Goal: Task Accomplishment & Management: Complete application form

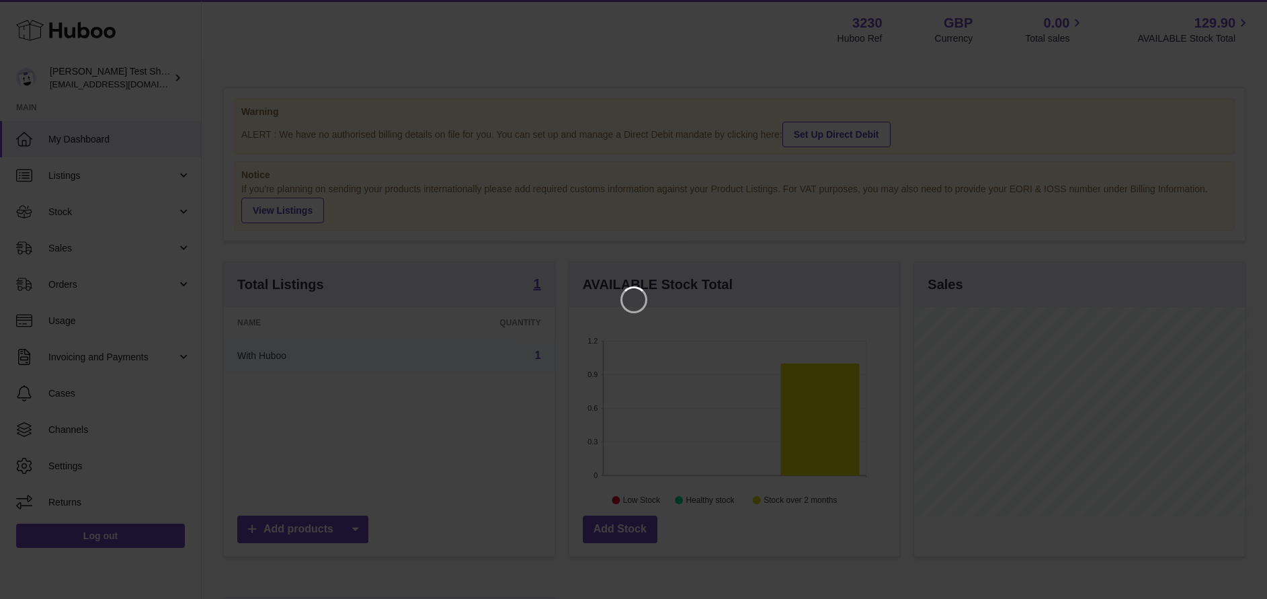
scroll to position [210, 336]
click at [1250, 11] on icon "Close" at bounding box center [1247, 12] width 16 height 16
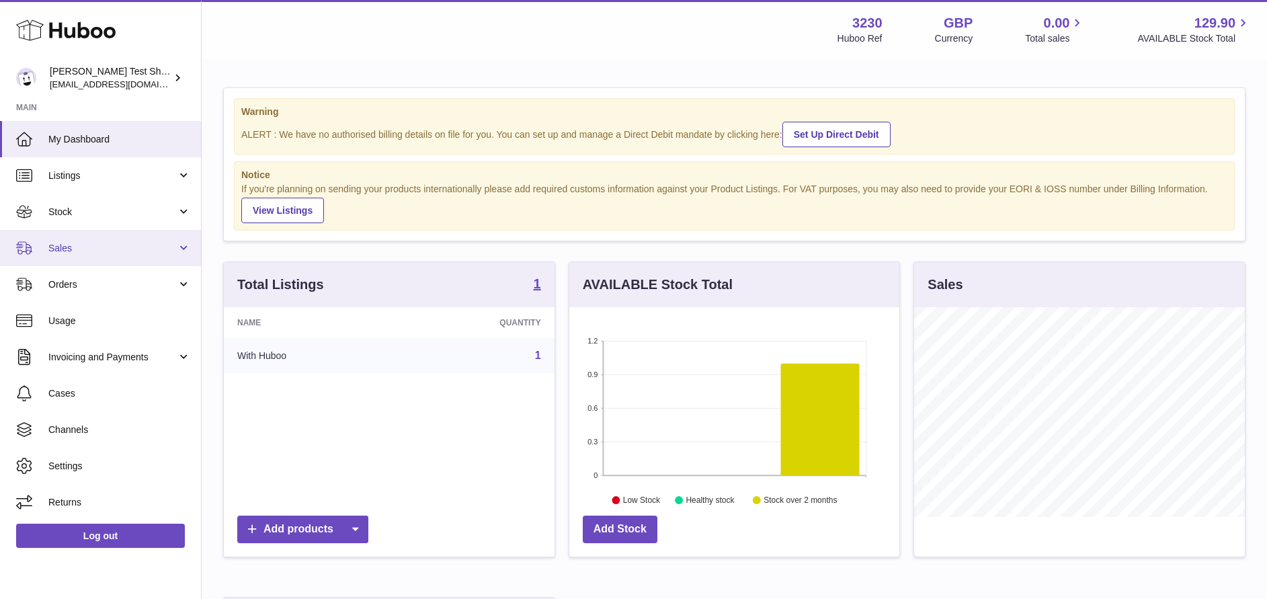
click at [123, 250] on span "Sales" at bounding box center [112, 248] width 128 height 13
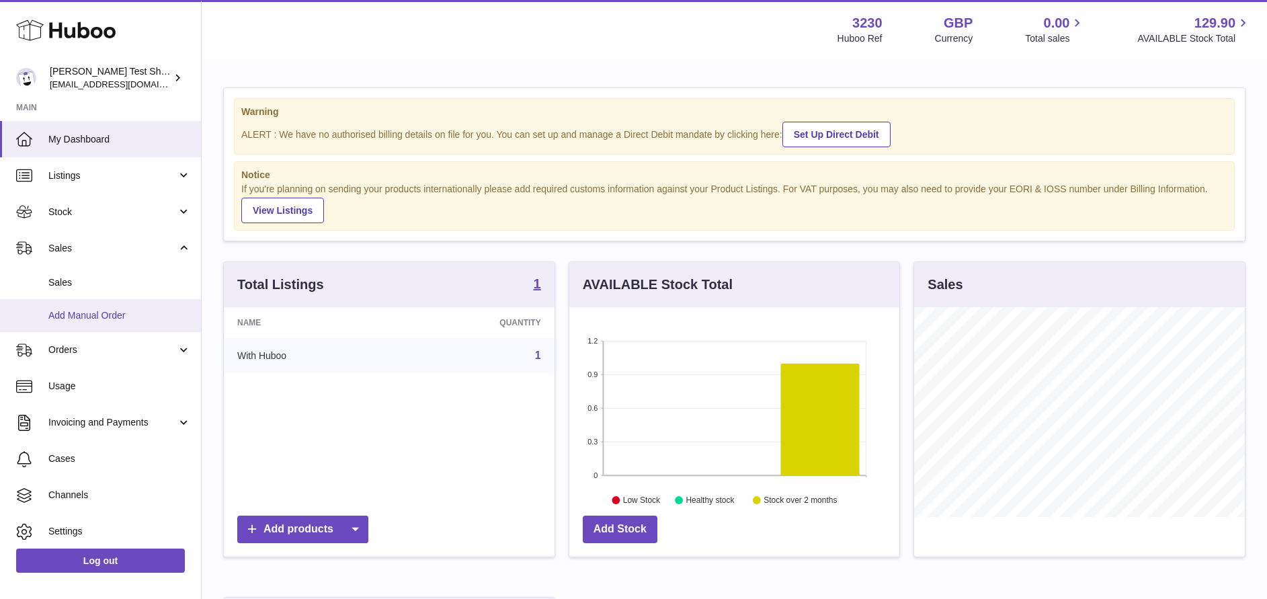
click at [119, 310] on span "Add Manual Order" at bounding box center [119, 315] width 142 height 13
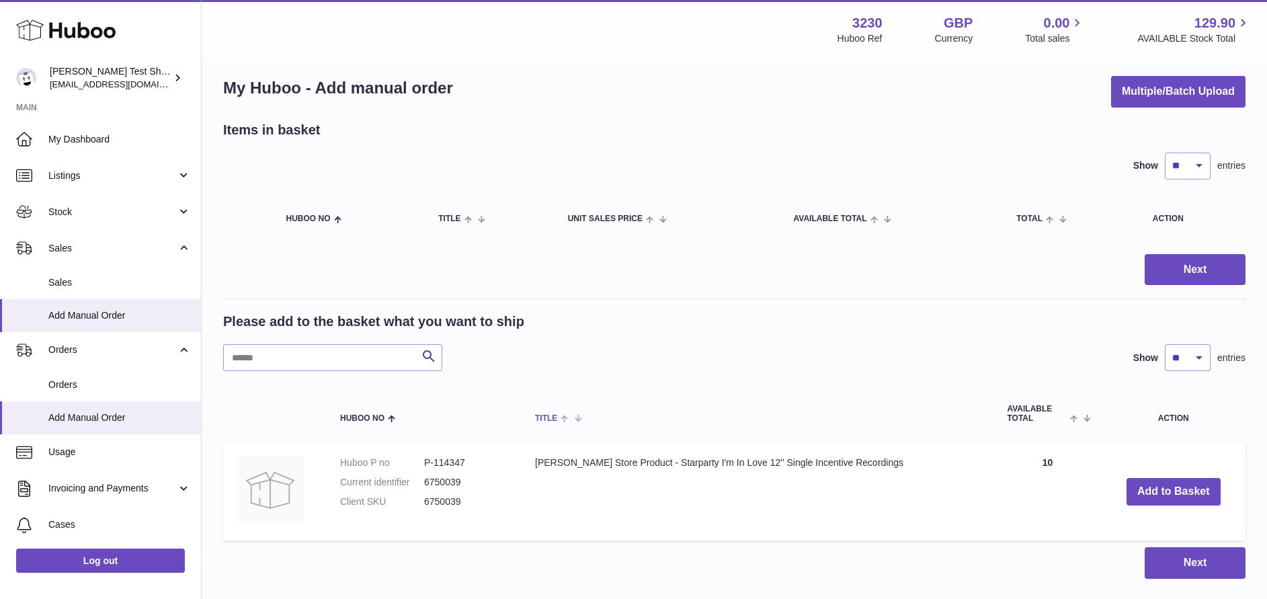
scroll to position [6, 0]
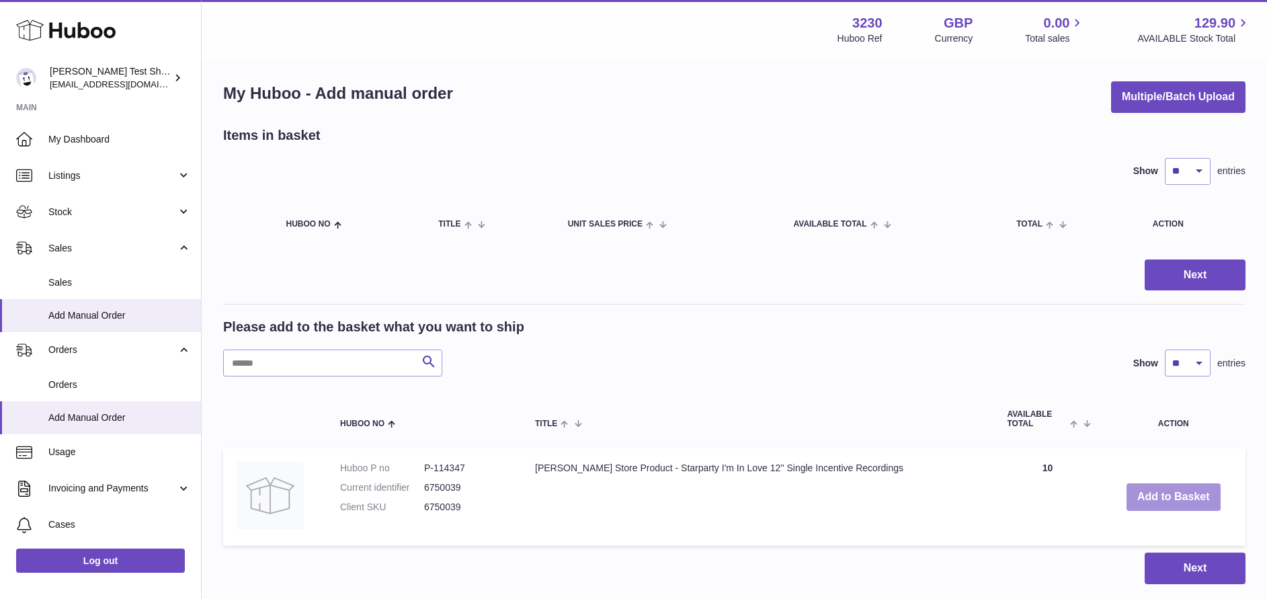
click at [1147, 497] on button "Add to Basket" at bounding box center [1173, 497] width 94 height 28
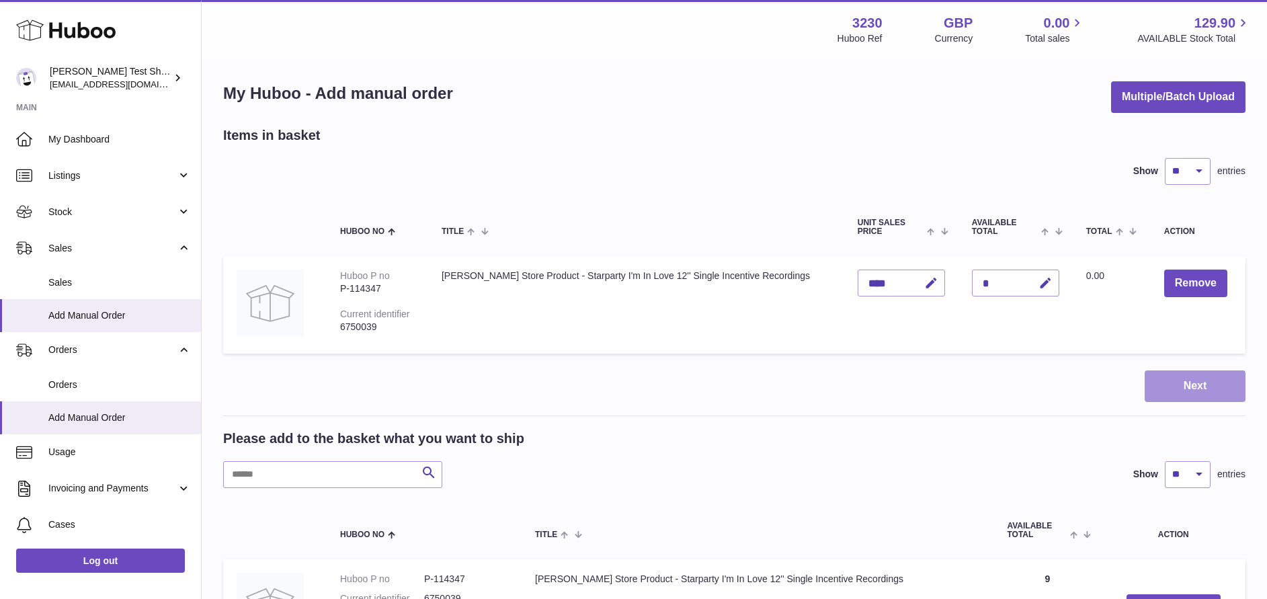
click at [1152, 380] on button "Next" at bounding box center [1194, 386] width 101 height 32
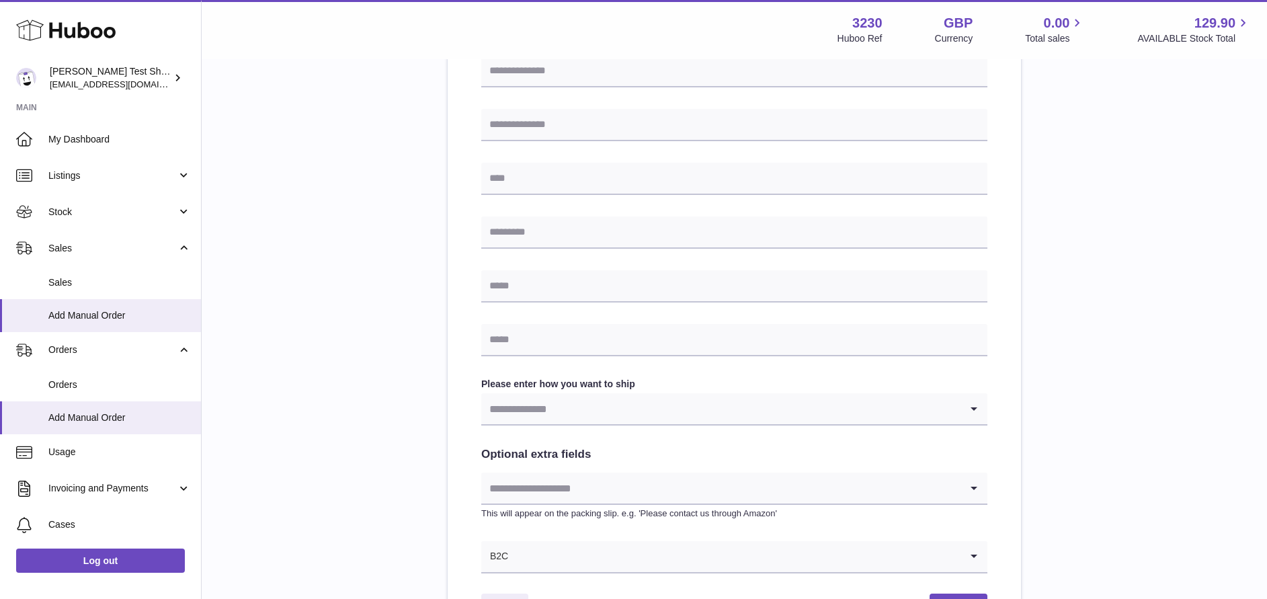
scroll to position [415, 0]
click at [900, 414] on input "Search for option" at bounding box center [720, 407] width 479 height 31
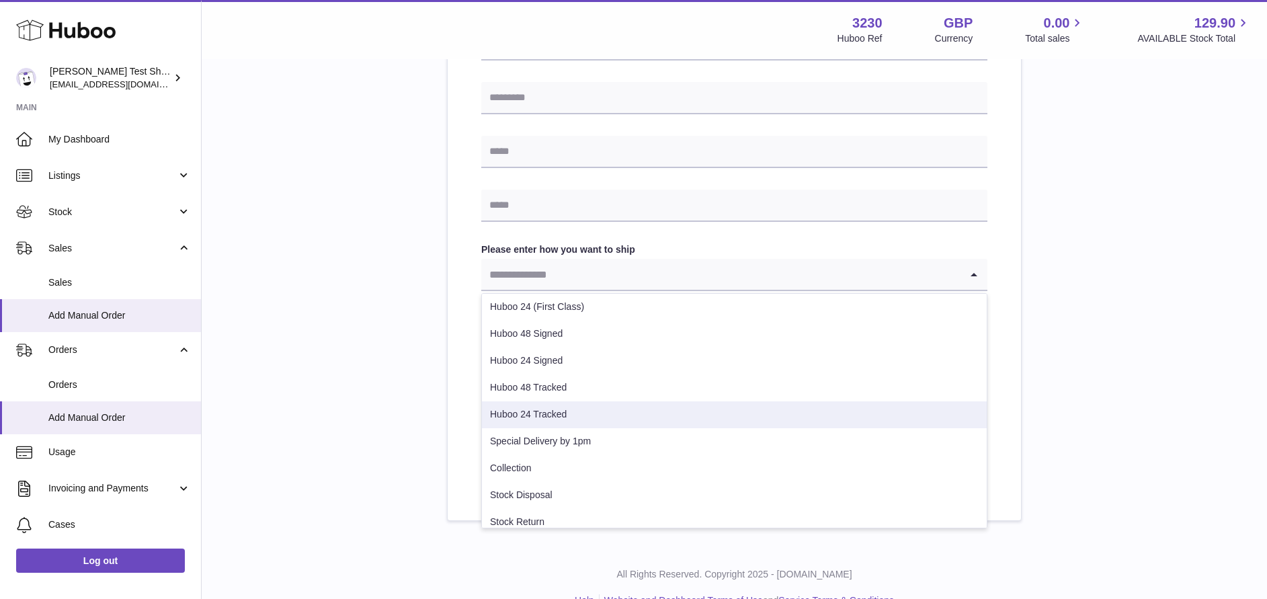
scroll to position [42, 0]
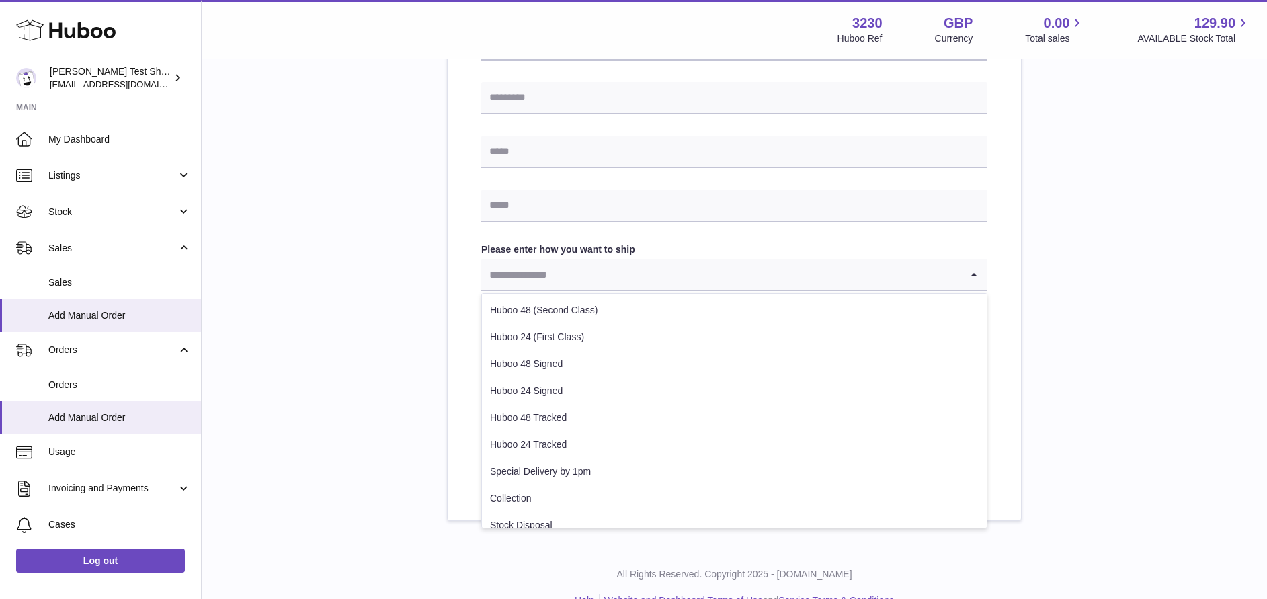
click at [1119, 359] on div "Please enter where you want to ship the items [GEOGRAPHIC_DATA] [GEOGRAPHIC_DAT…" at bounding box center [734, 53] width 1022 height 936
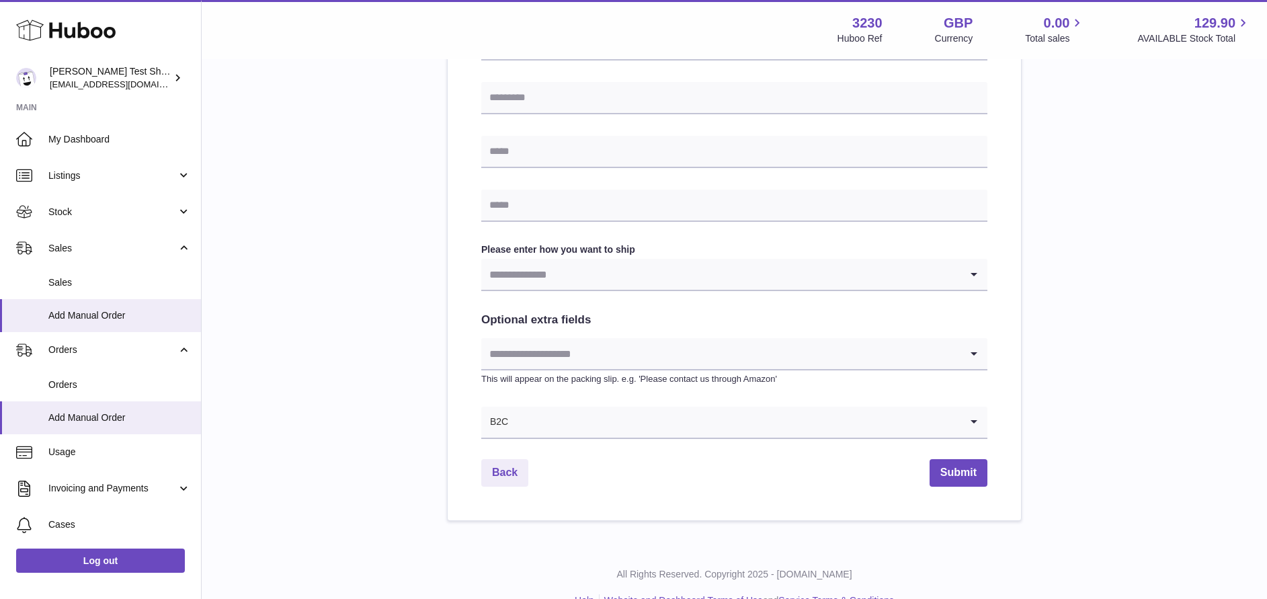
click at [890, 280] on input "Search for option" at bounding box center [720, 274] width 479 height 31
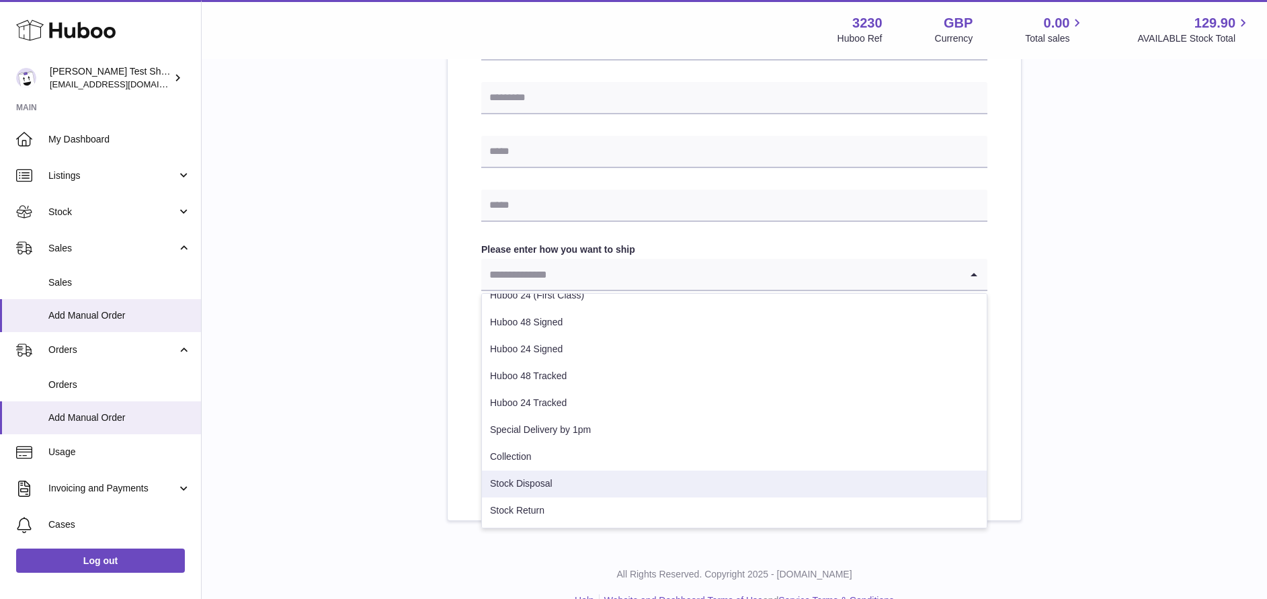
click at [588, 481] on li "Stock Disposal" at bounding box center [734, 483] width 505 height 27
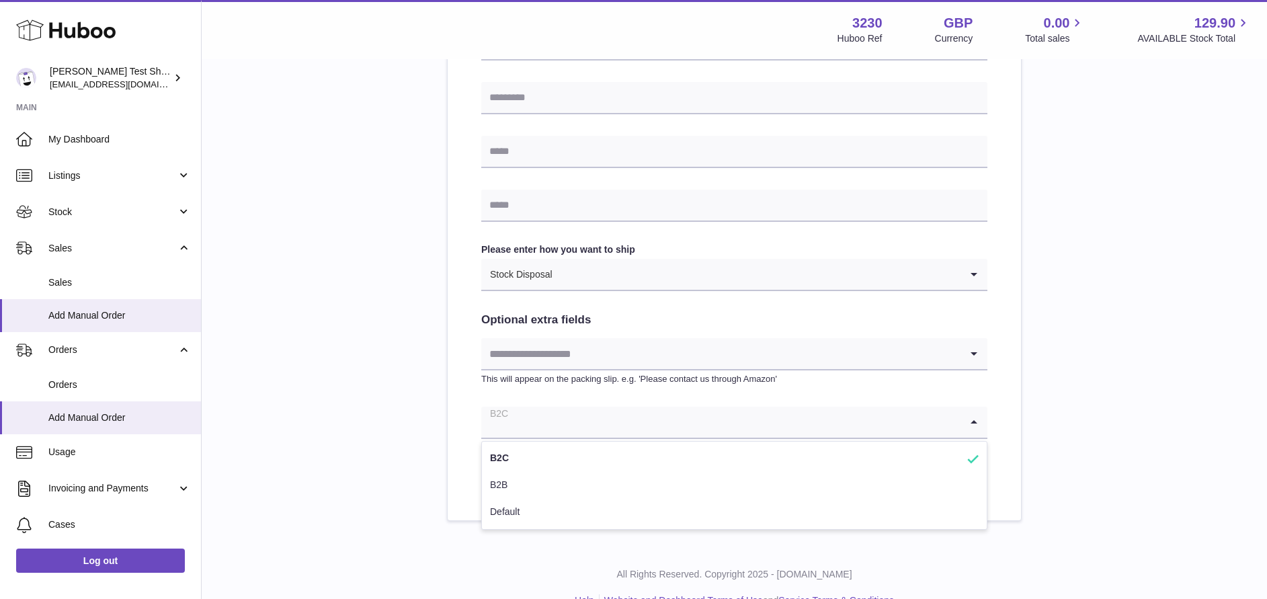
click at [652, 421] on input "Search for option" at bounding box center [720, 421] width 479 height 31
click at [642, 353] on input "Search for option" at bounding box center [720, 353] width 479 height 31
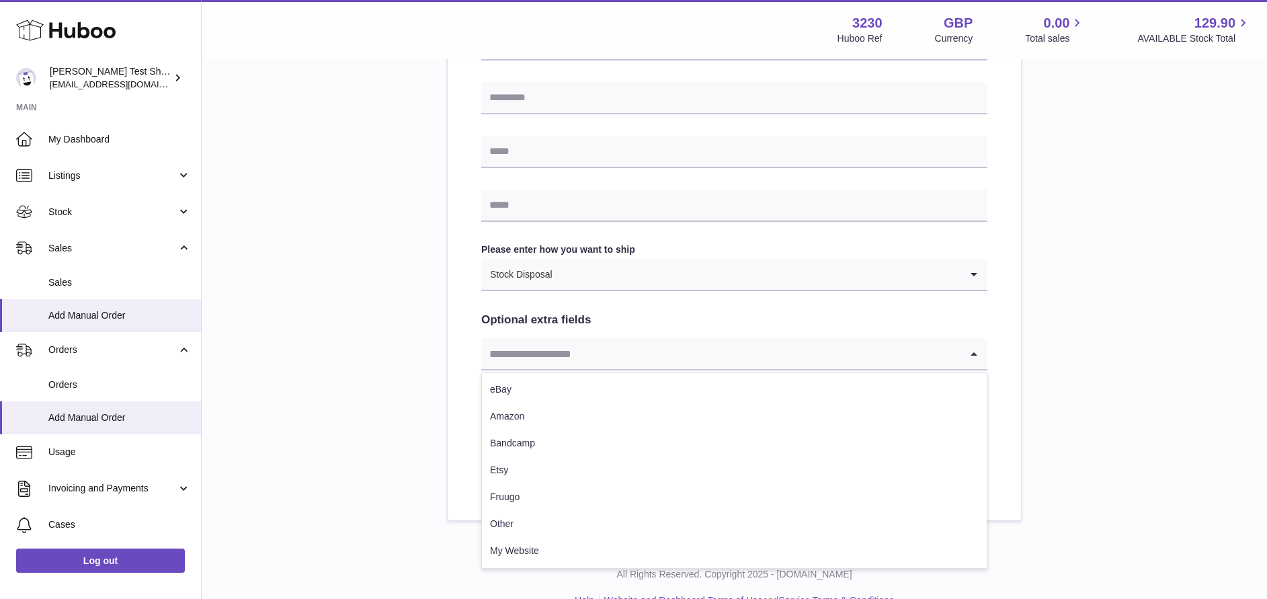
click at [1081, 366] on div "Please enter where you want to ship the items [GEOGRAPHIC_DATA] [GEOGRAPHIC_DAT…" at bounding box center [734, 53] width 1022 height 936
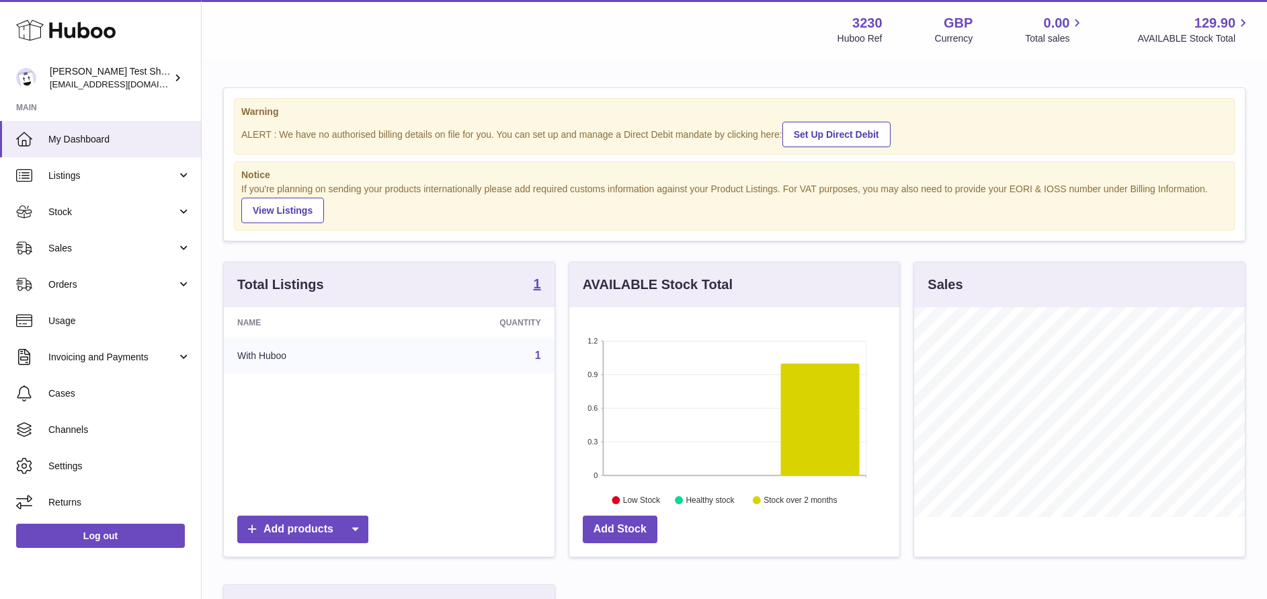
scroll to position [210, 330]
